Goal: Navigation & Orientation: Understand site structure

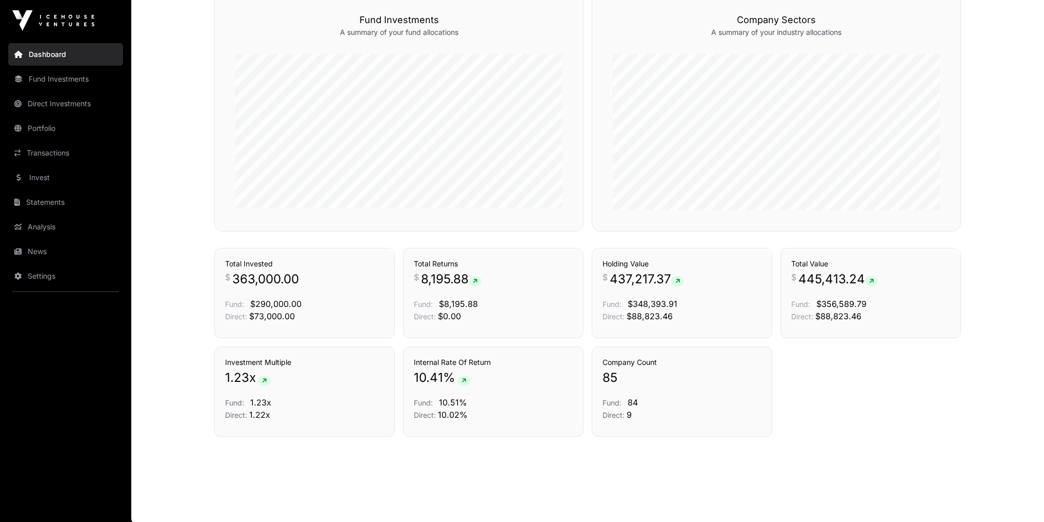
scroll to position [622, 0]
click at [34, 252] on link "News" at bounding box center [65, 251] width 115 height 23
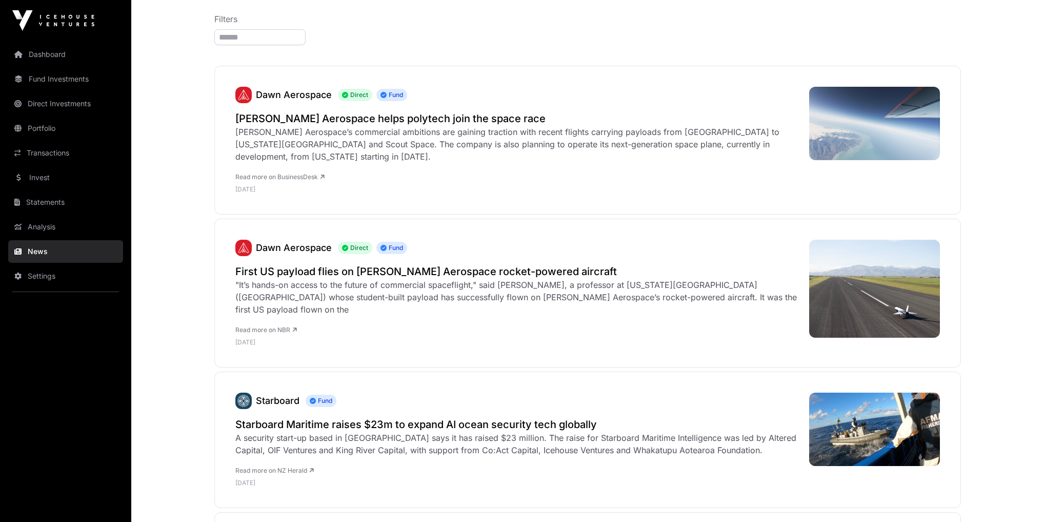
scroll to position [123, 0]
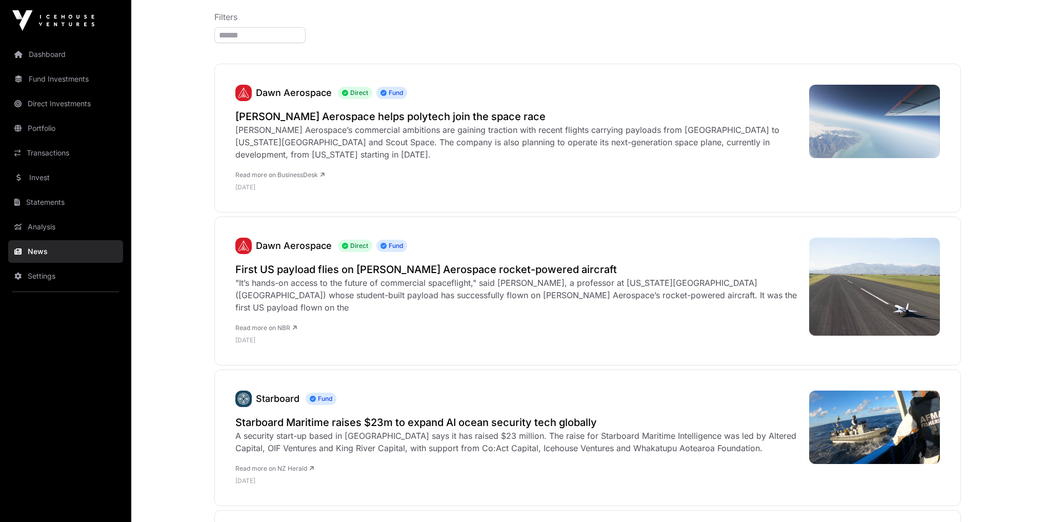
click at [44, 228] on link "Analysis" at bounding box center [65, 226] width 115 height 23
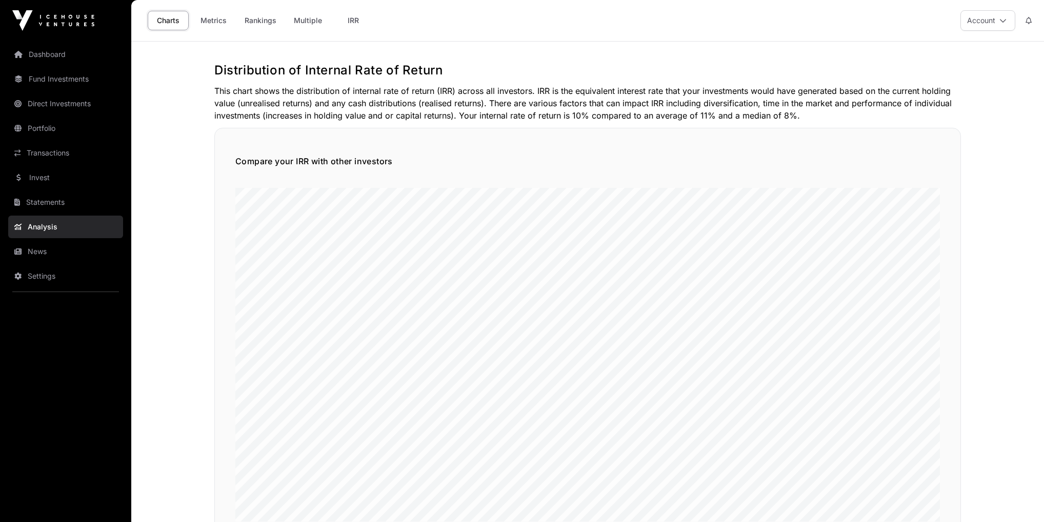
click at [36, 175] on link "Invest" at bounding box center [65, 177] width 115 height 23
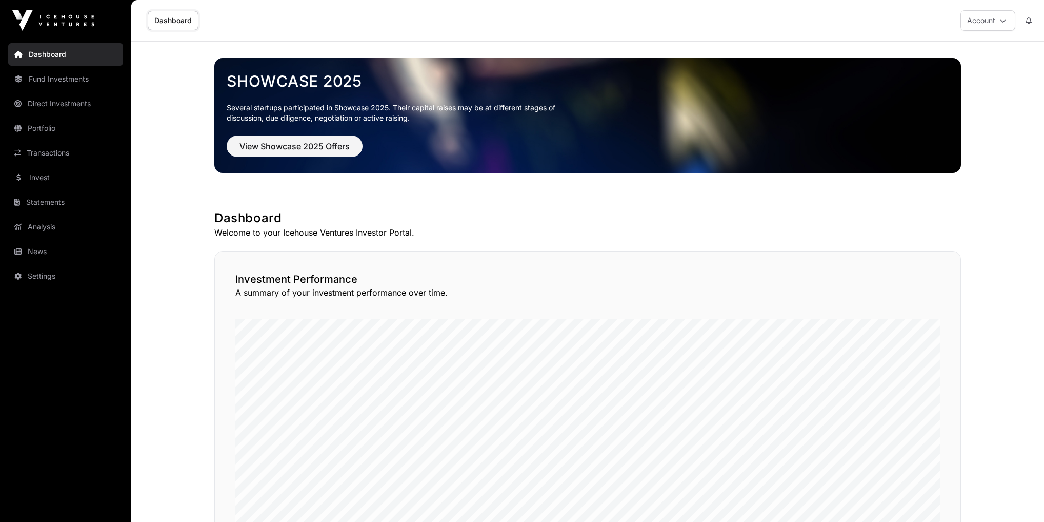
click at [50, 152] on link "Transactions" at bounding box center [65, 153] width 115 height 23
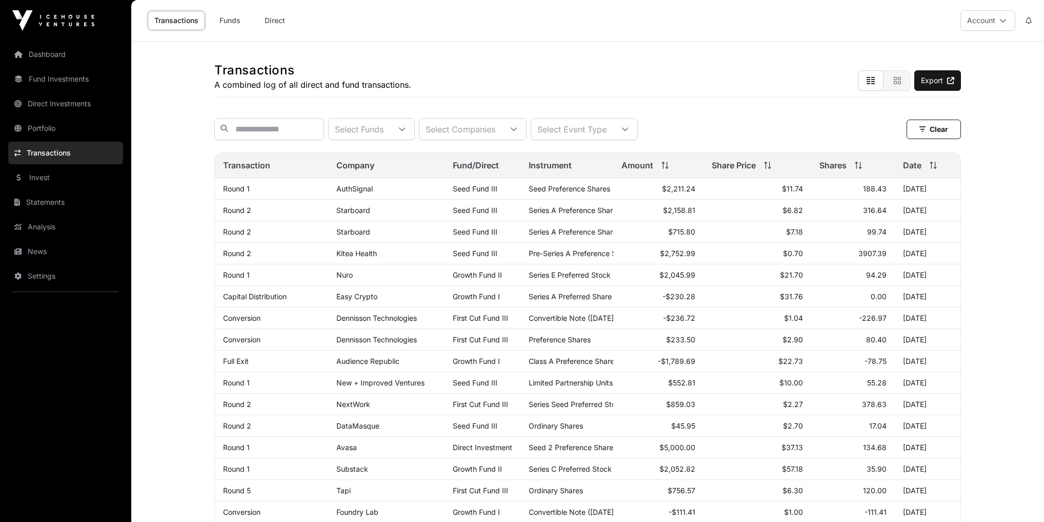
click at [75, 393] on nav "Dashboard Fund Investments Direct Investments Portfolio Transactions Invest Sta…" at bounding box center [65, 277] width 131 height 472
click at [71, 56] on link "Dashboard" at bounding box center [65, 54] width 115 height 23
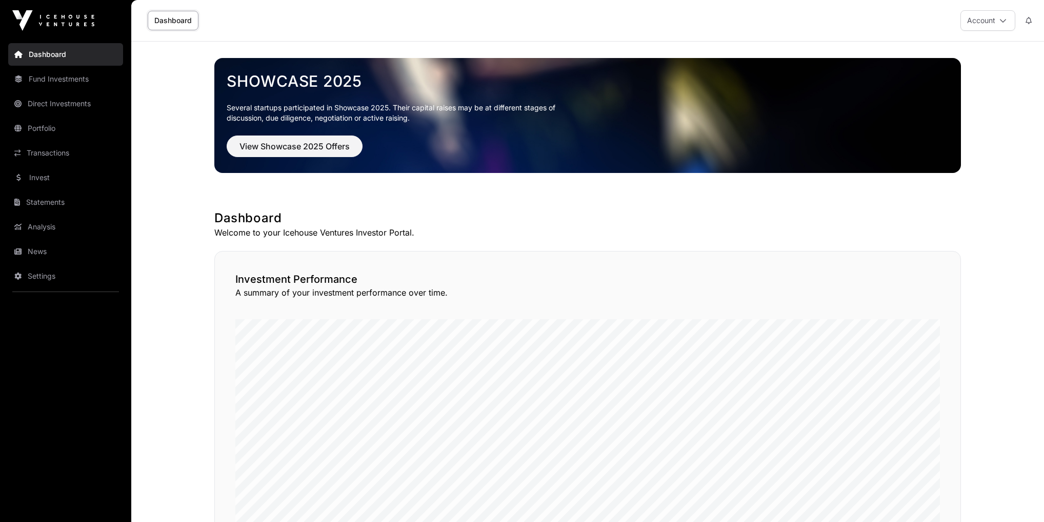
click at [43, 232] on link "Analysis" at bounding box center [65, 226] width 115 height 23
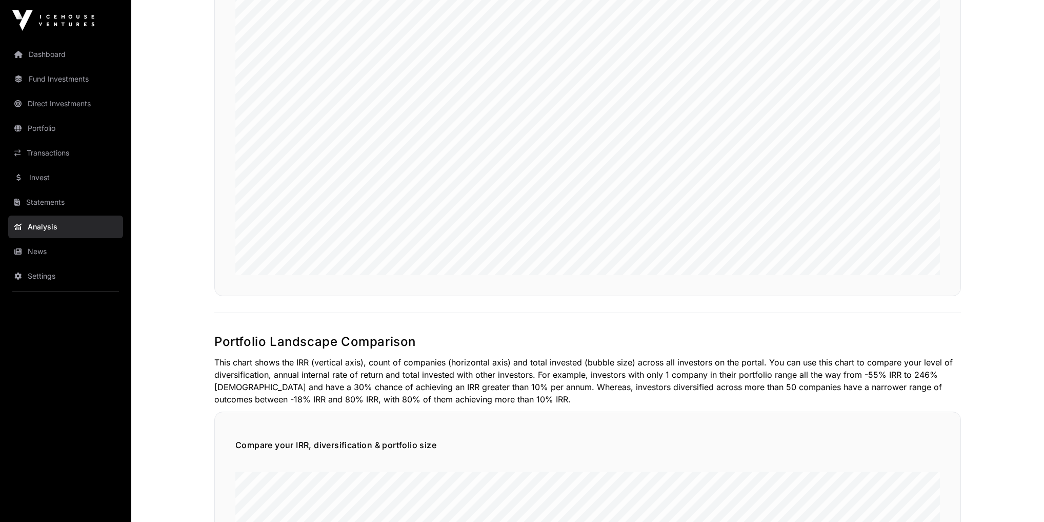
scroll to position [533, 0]
